Goal: Information Seeking & Learning: Learn about a topic

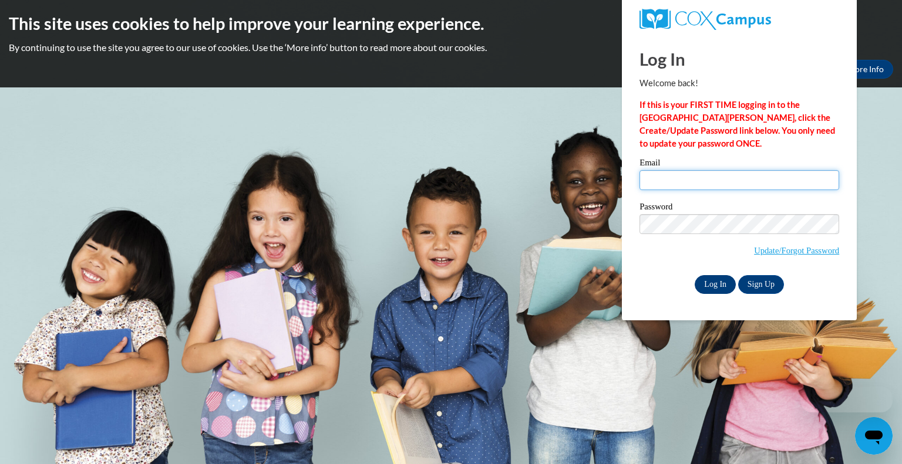
type input "mstelzer@greenfield.k12.wi.us"
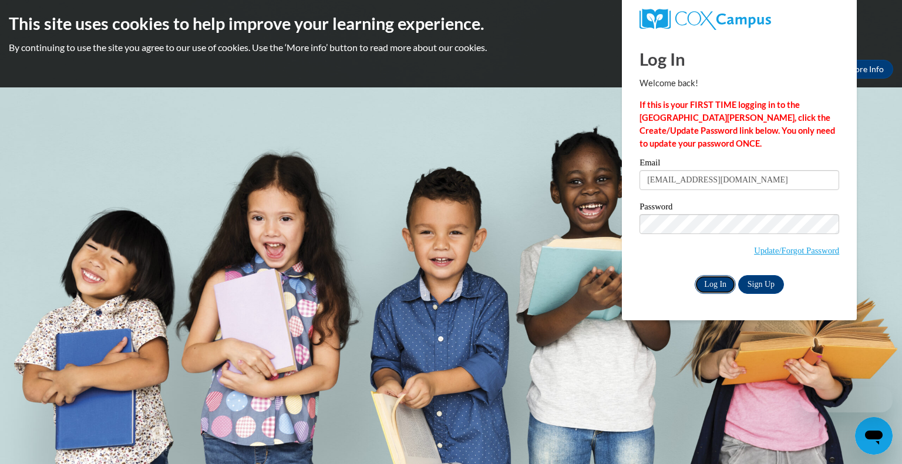
click at [721, 283] on input "Log In" at bounding box center [714, 284] width 41 height 19
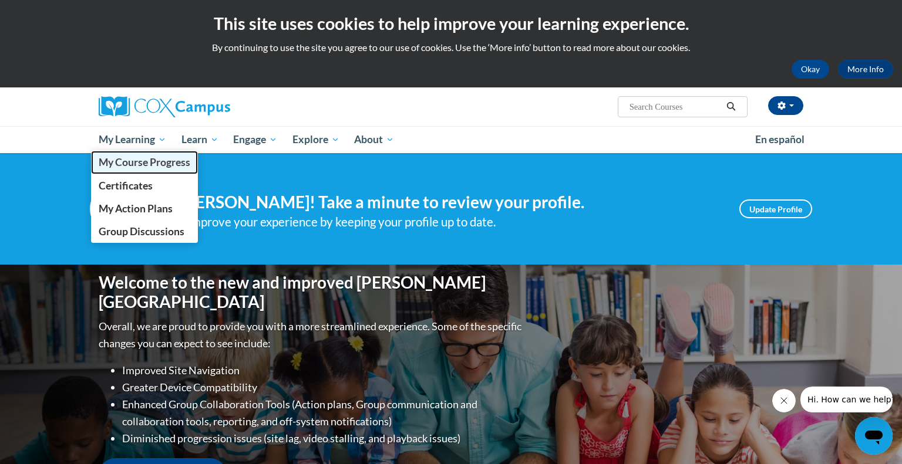
click at [139, 165] on span "My Course Progress" at bounding box center [145, 162] width 92 height 12
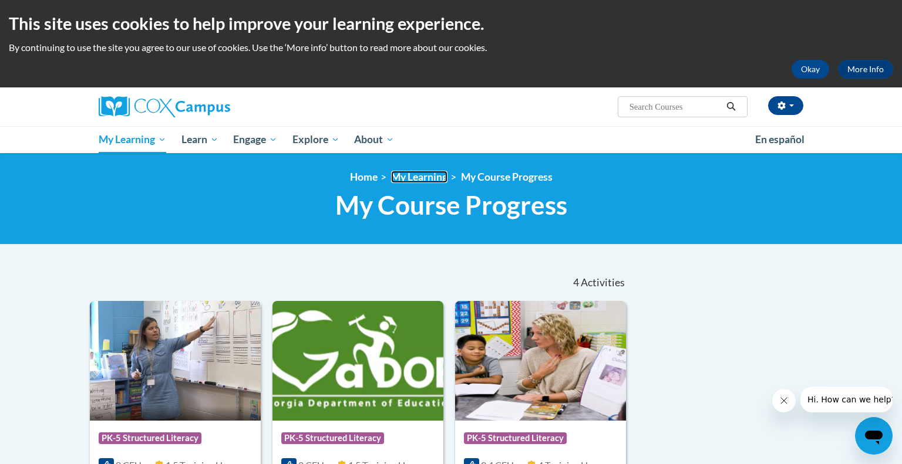
click at [412, 178] on link "My Learning" at bounding box center [419, 177] width 56 height 12
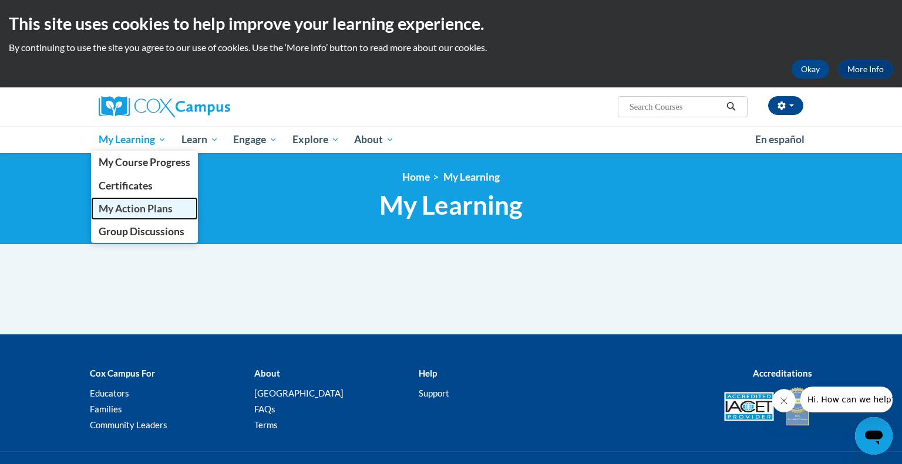
click at [144, 215] on link "My Action Plans" at bounding box center [144, 208] width 107 height 23
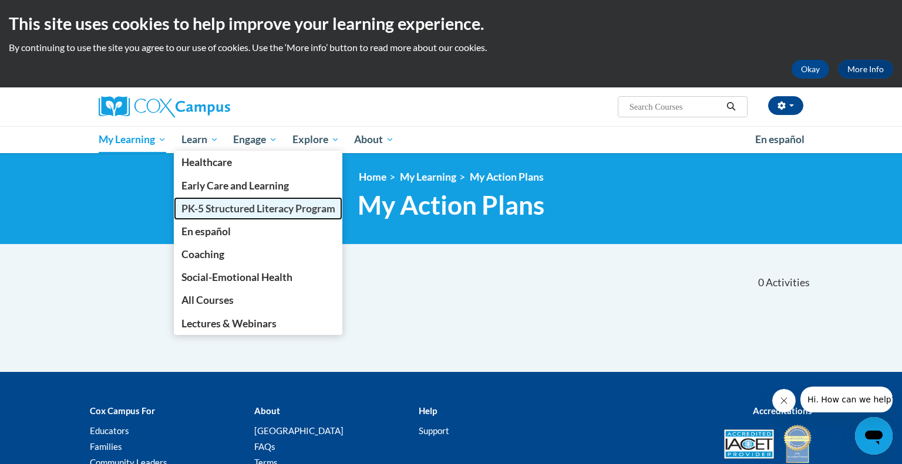
click at [198, 211] on span "PK-5 Structured Literacy Program" at bounding box center [258, 209] width 154 height 12
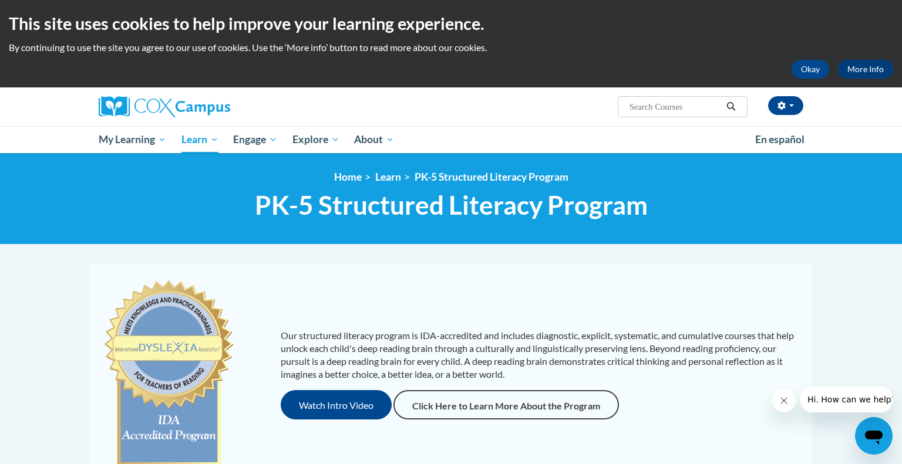
click at [825, 301] on body "This site uses cookies to help improve your learning experience. By continuing …" at bounding box center [451, 449] width 902 height 899
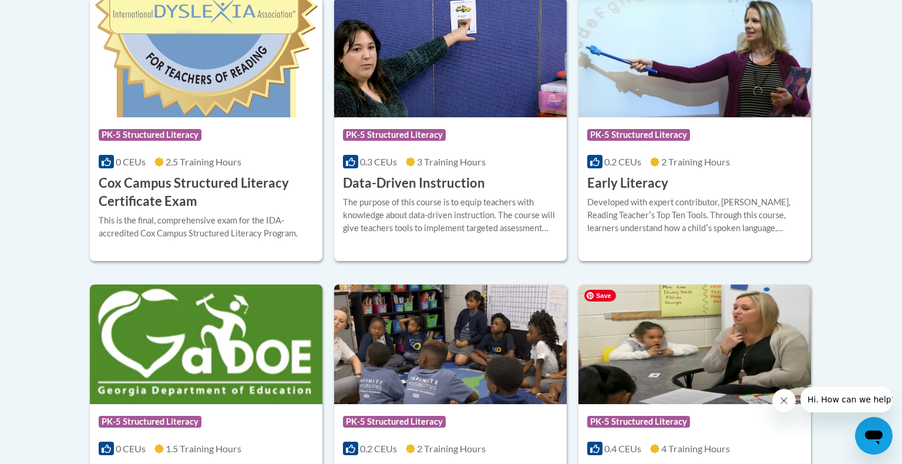
scroll to position [540, 0]
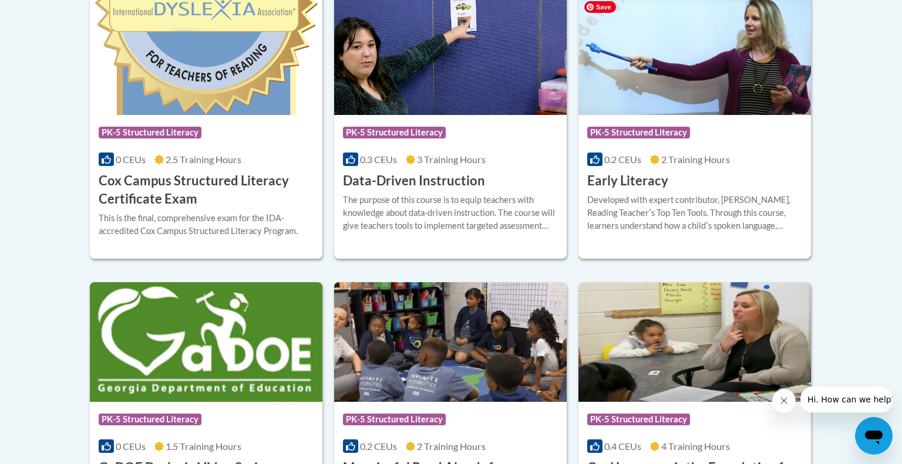
click at [713, 76] on img at bounding box center [694, 55] width 232 height 120
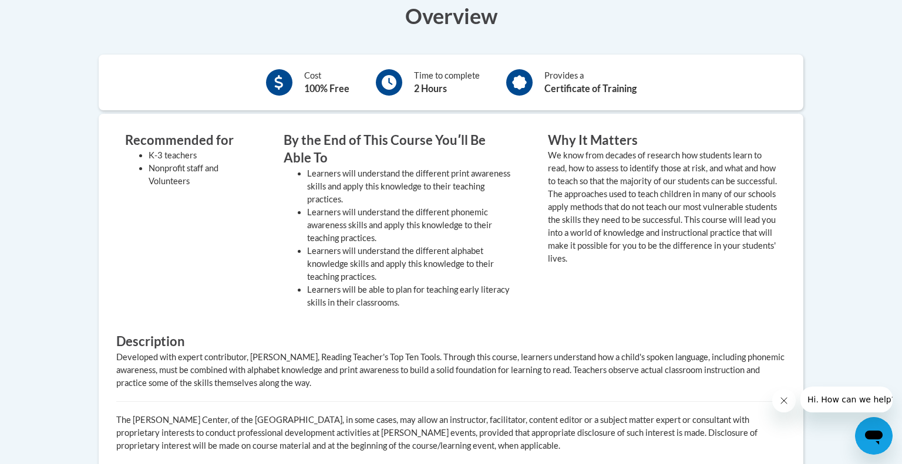
scroll to position [419, 0]
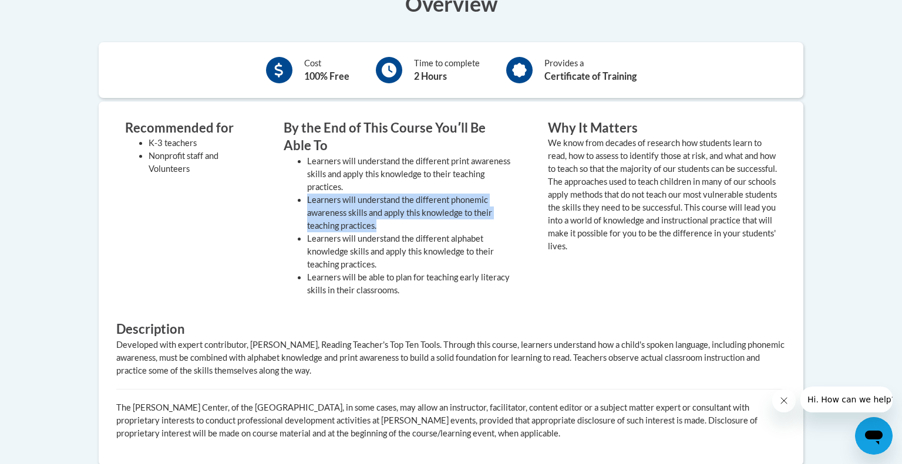
drag, startPoint x: 386, startPoint y: 225, endPoint x: 306, endPoint y: 202, distance: 83.8
click at [306, 202] on ul "Learners will understand the different print awareness skills and apply this kn…" at bounding box center [398, 226] width 229 height 142
click at [325, 199] on li "Learners will understand the different phonemic awareness skills and apply this…" at bounding box center [409, 213] width 205 height 39
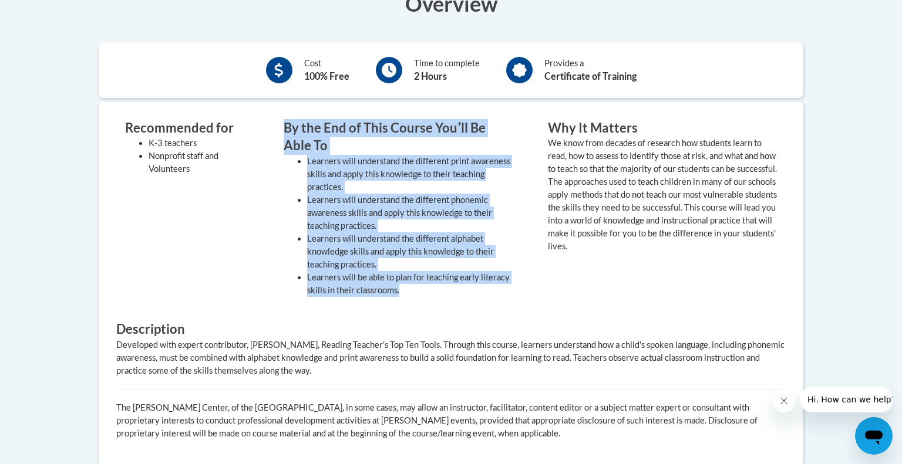
drag, startPoint x: 283, startPoint y: 125, endPoint x: 433, endPoint y: 296, distance: 227.5
click at [433, 296] on div "By the End of This Course Youʹll Be Able To Learners will understand the differ…" at bounding box center [398, 211] width 247 height 184
copy div "By the End of This Course Youʹll Be Able To Learners will understand the differ…"
click at [514, 234] on div "By the End of This Course Youʹll Be Able To Learners will understand the differ…" at bounding box center [398, 211] width 247 height 184
